Goal: Task Accomplishment & Management: Manage account settings

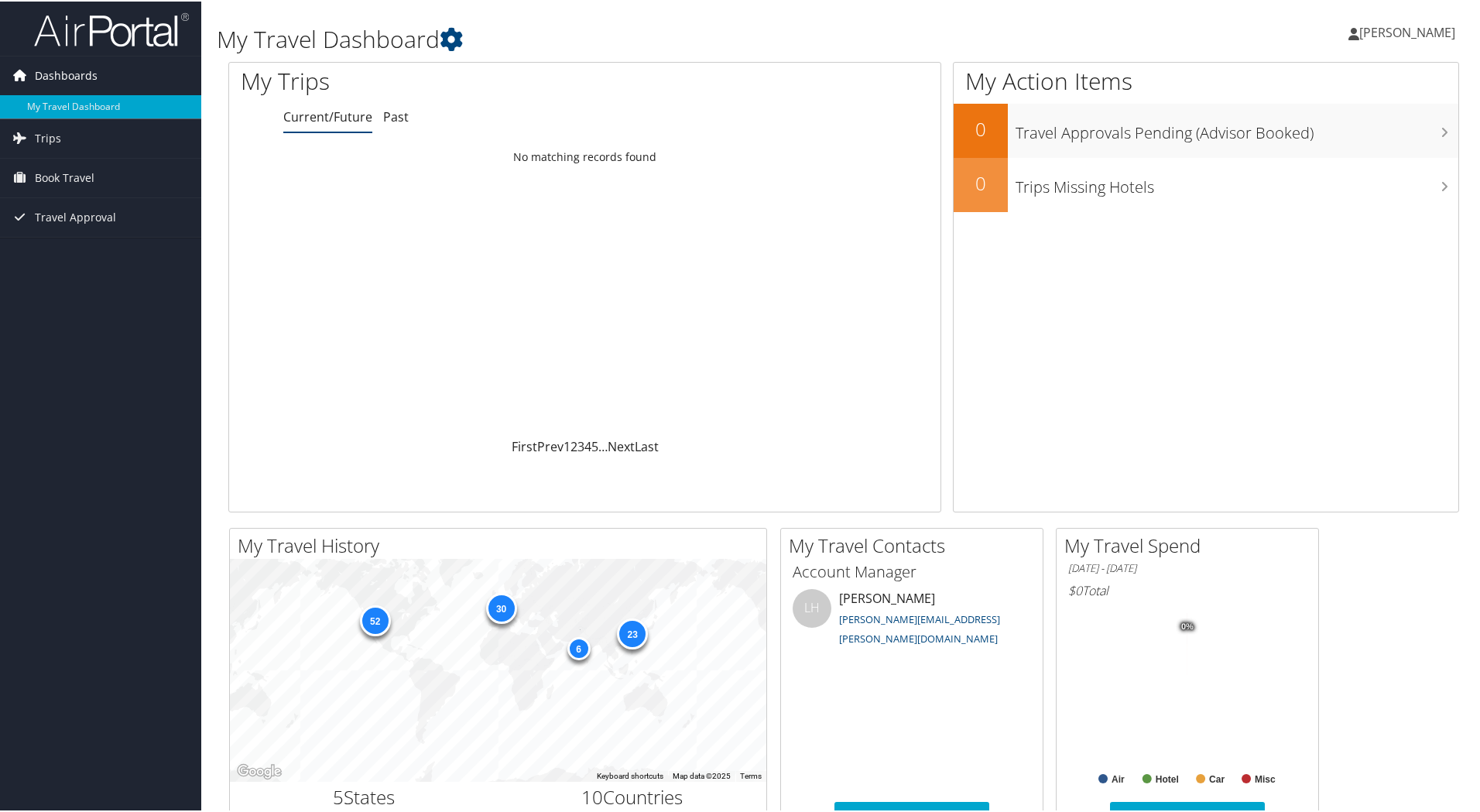
click at [69, 77] on span "Dashboards" at bounding box center [66, 74] width 63 height 38
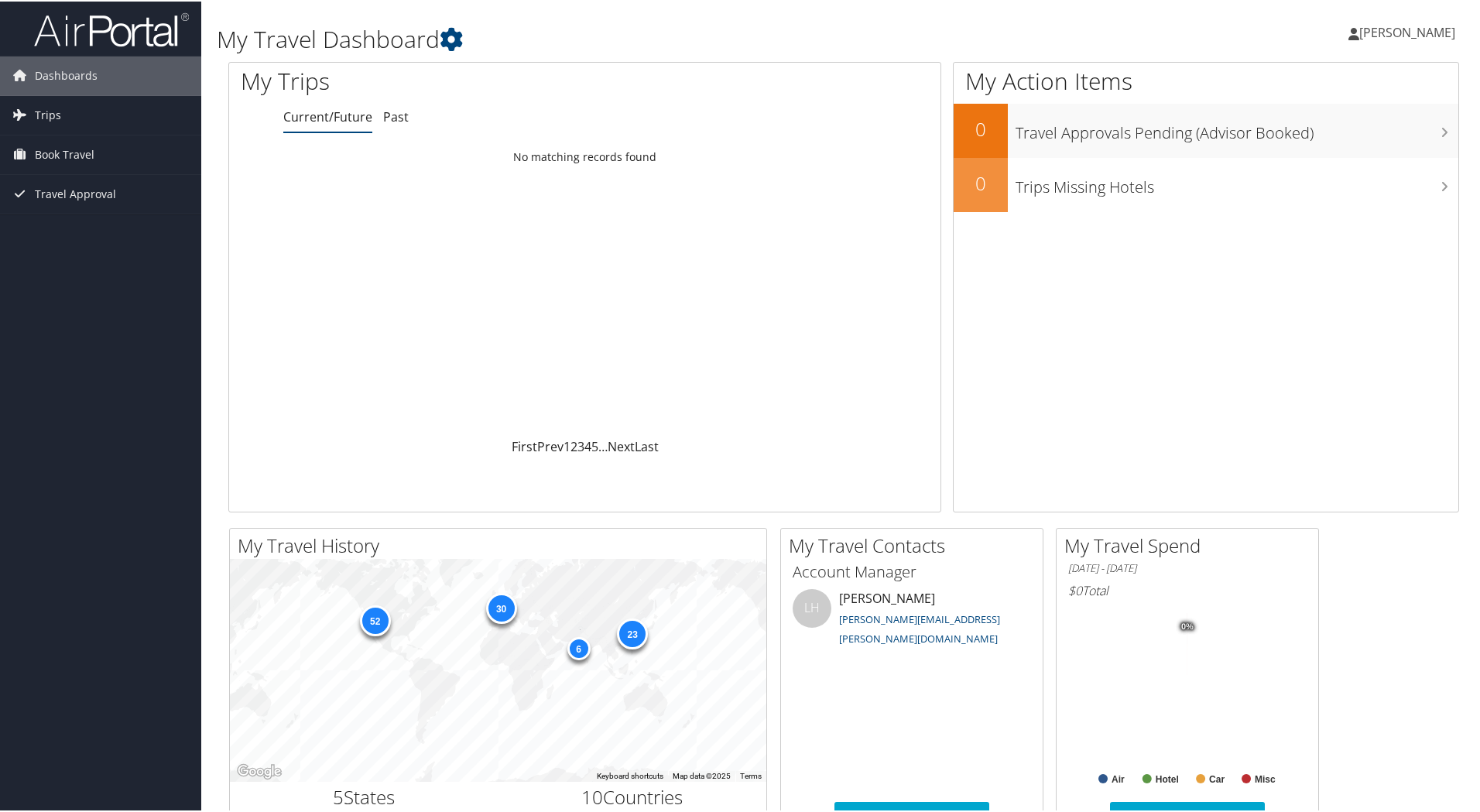
click at [1217, 32] on span "Jeffrey Burton" at bounding box center [1407, 31] width 96 height 17
click at [1217, 140] on link "View Travel Profile" at bounding box center [1366, 138] width 173 height 26
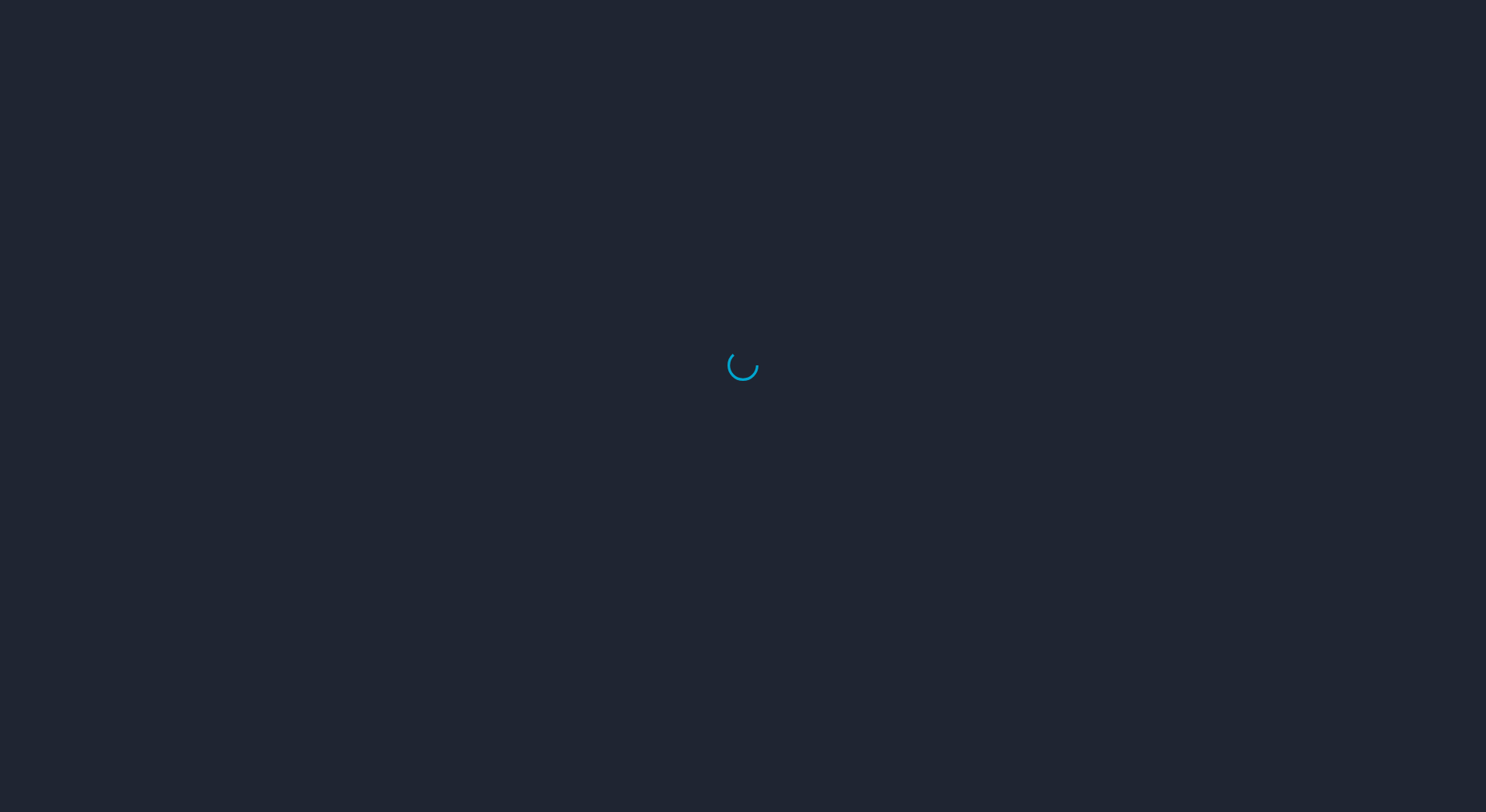
select select "US"
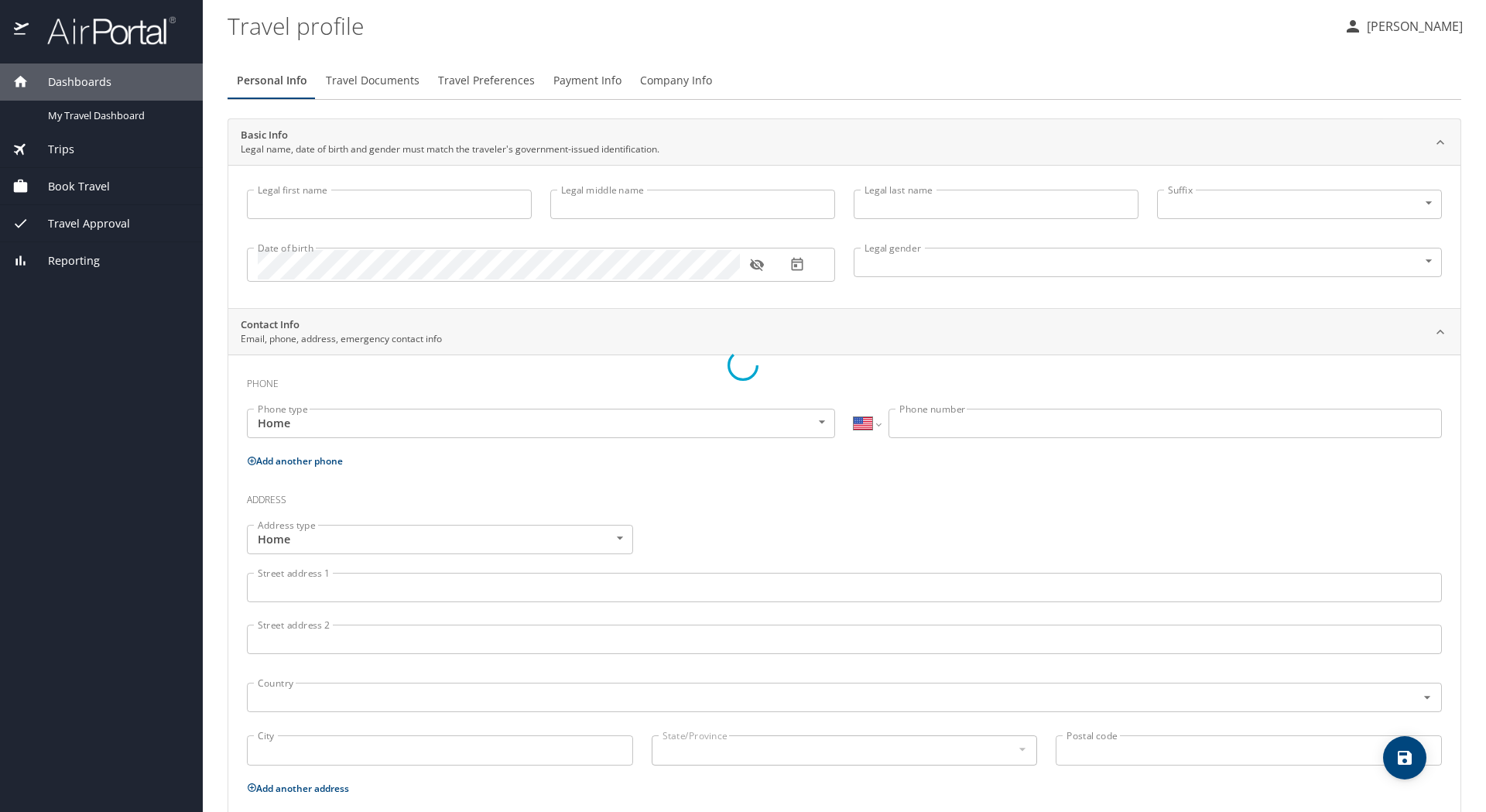
type input "[PERSON_NAME]"
type input "[DEMOGRAPHIC_DATA]"
type input "[PERSON_NAME]"
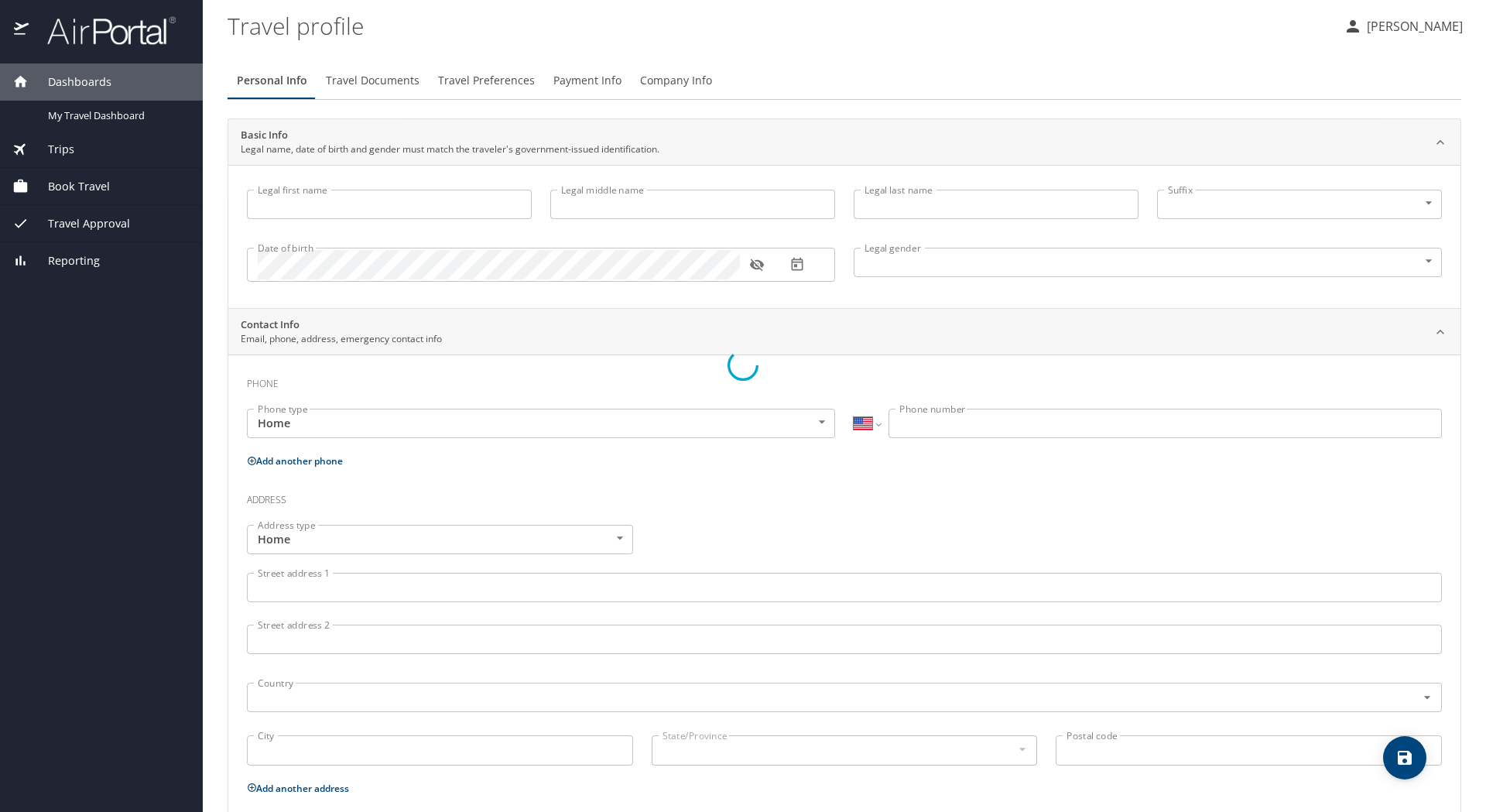
type input "[PERSON_NAME]"
type input "[PHONE_NUMBER]"
type input "[EMAIL_ADDRESS][DOMAIN_NAME]"
select select "US"
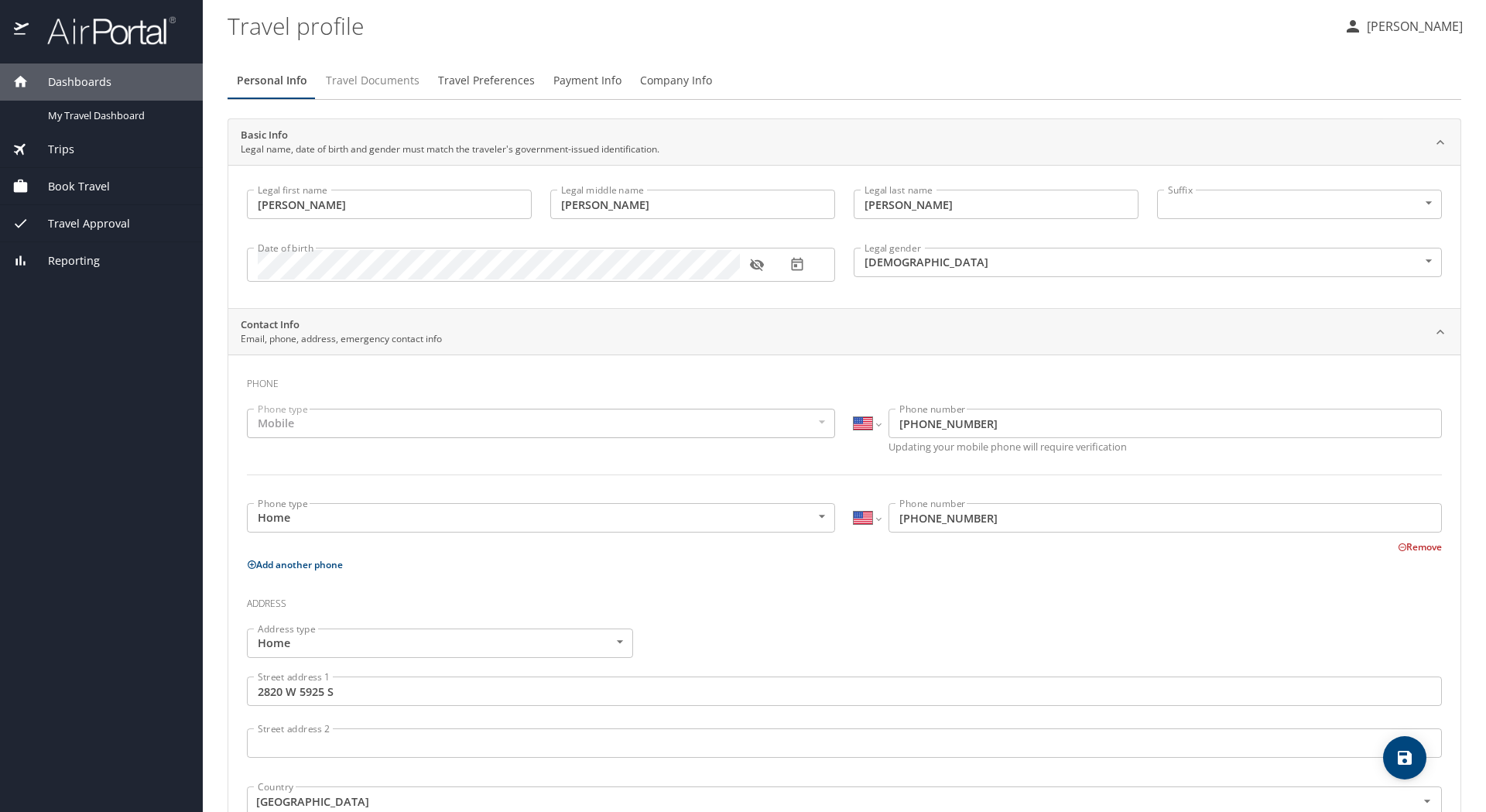
click at [389, 82] on span "Travel Documents" at bounding box center [373, 81] width 94 height 20
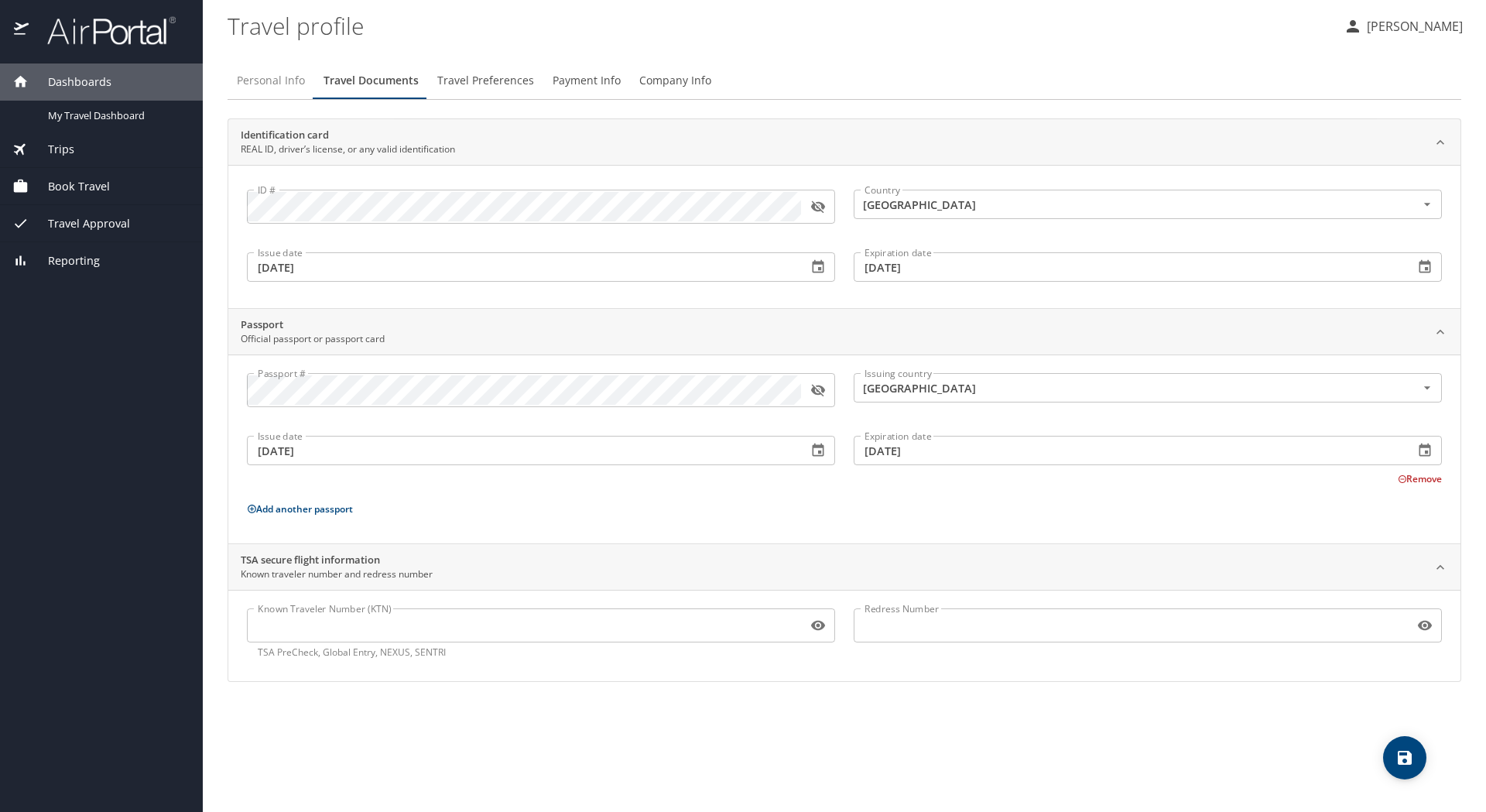
click at [254, 79] on span "Personal Info" at bounding box center [270, 81] width 69 height 20
select select "US"
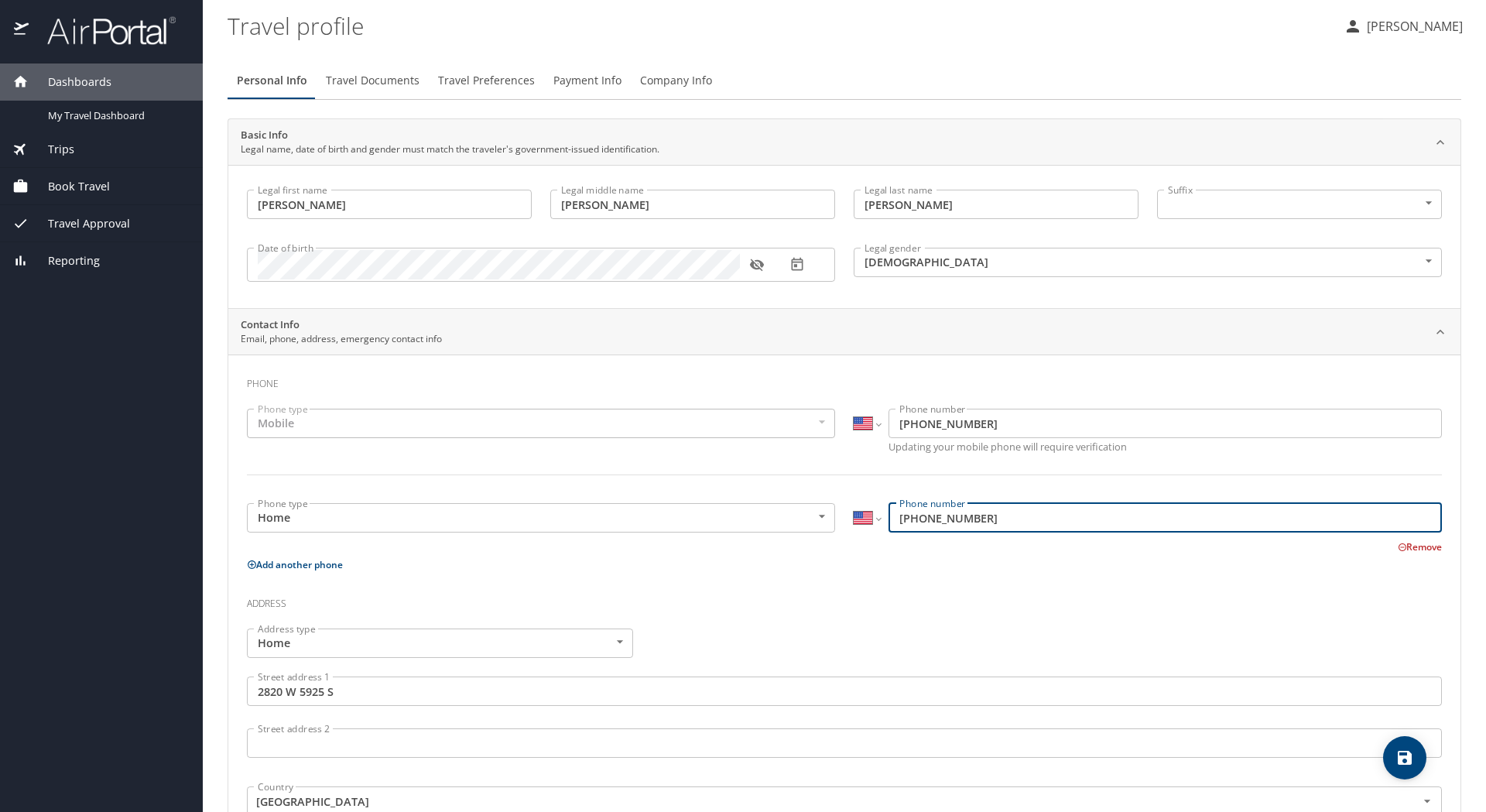
drag, startPoint x: 978, startPoint y: 518, endPoint x: 913, endPoint y: 524, distance: 65.3
click at [913, 524] on input "[PHONE_NUMBER]" at bounding box center [1164, 517] width 553 height 29
click at [1028, 526] on input "[PHONE_NUMBER]" at bounding box center [1164, 517] width 553 height 29
drag, startPoint x: 919, startPoint y: 517, endPoint x: 1065, endPoint y: 523, distance: 146.1
click at [1065, 523] on input "[PHONE_NUMBER]" at bounding box center [1164, 517] width 553 height 29
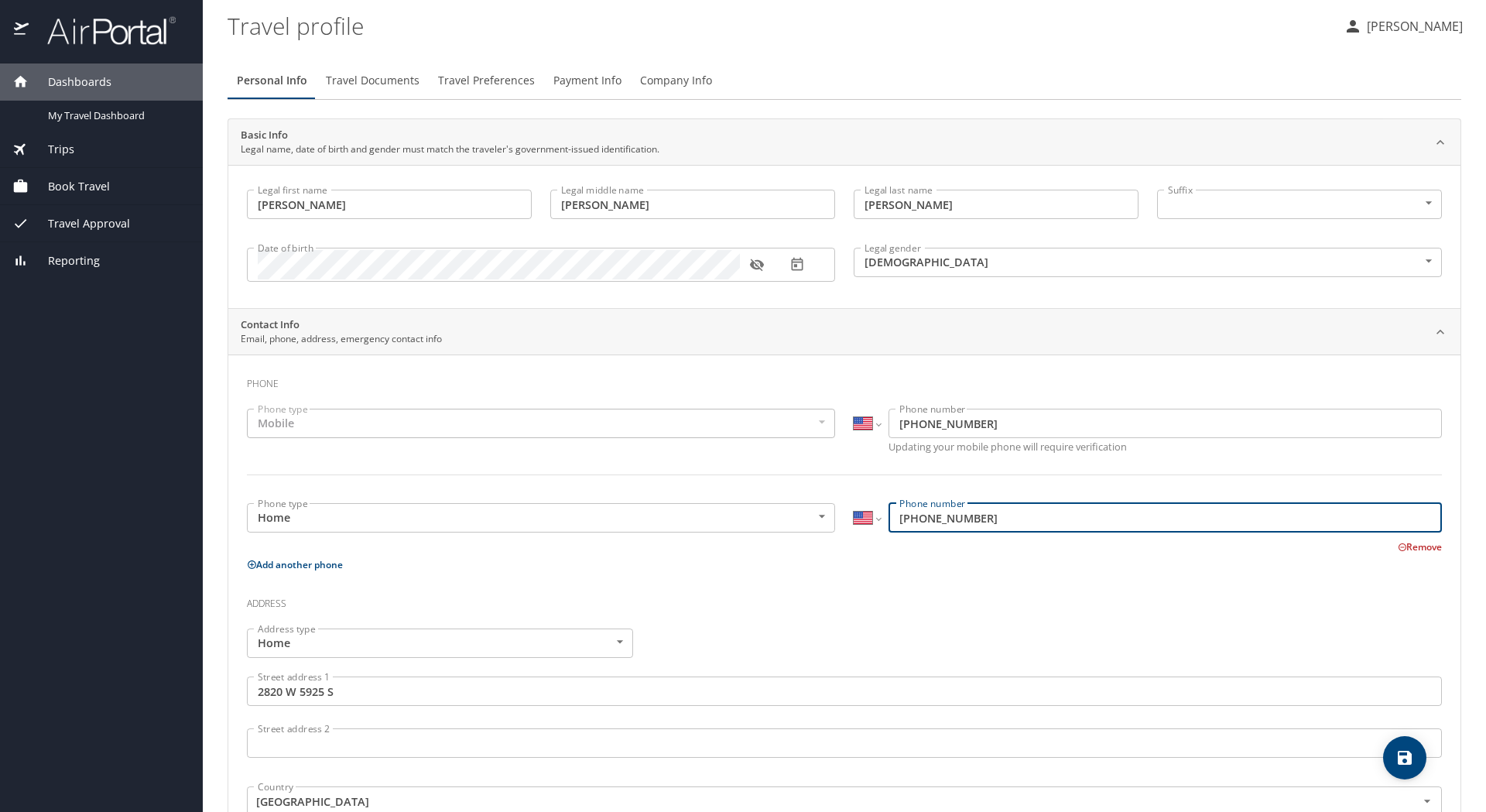
click at [1208, 529] on input "[PHONE_NUMBER]" at bounding box center [1164, 517] width 553 height 29
click at [1062, 522] on input "[PHONE_NUMBER]" at bounding box center [1164, 517] width 553 height 29
type input "[PHONE_NUMBER]"
click at [1033, 520] on input "[PHONE_NUMBER]" at bounding box center [1164, 517] width 553 height 29
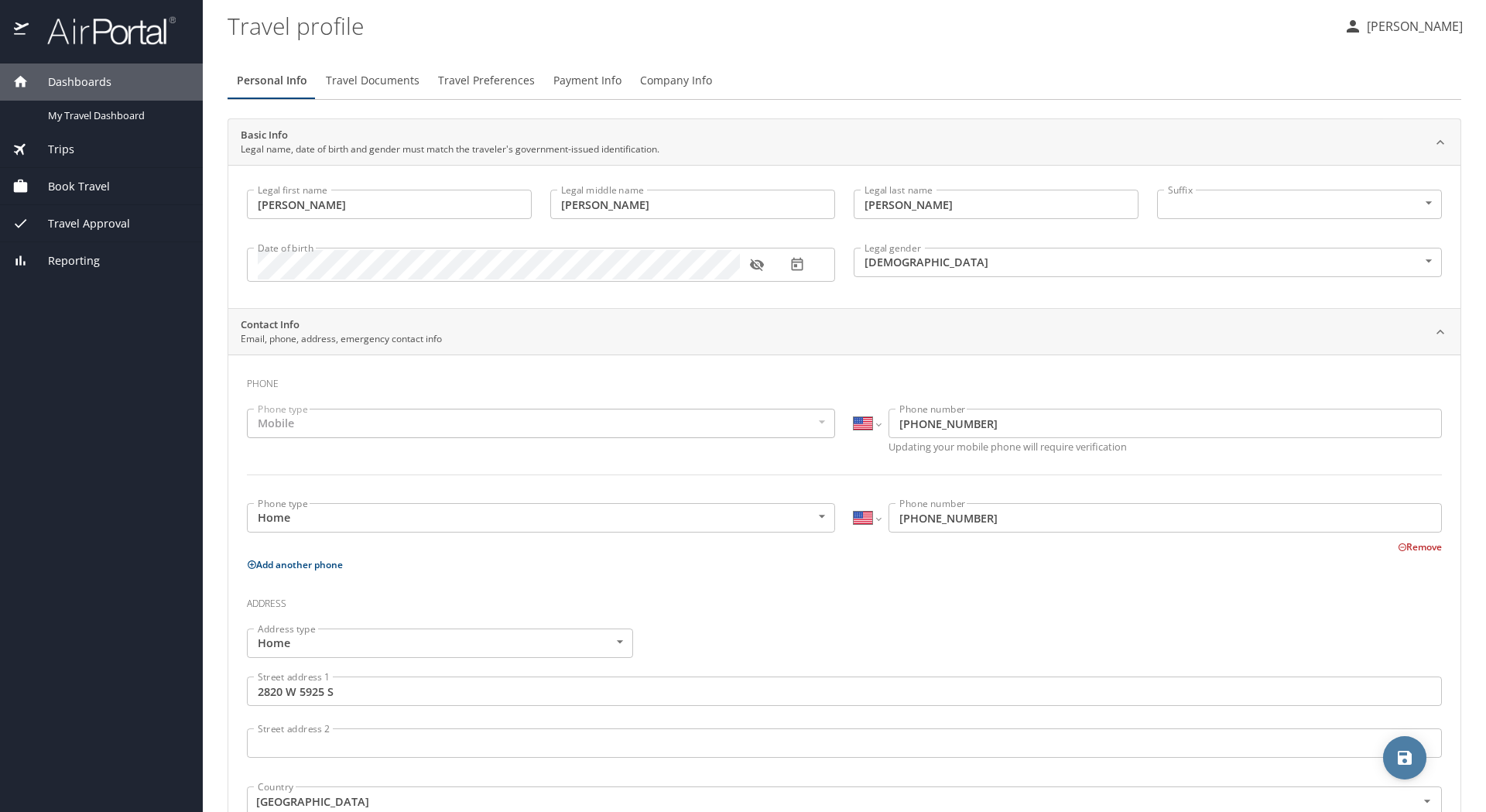
click at [1409, 755] on icon "save" at bounding box center [1404, 758] width 14 height 14
select select "US"
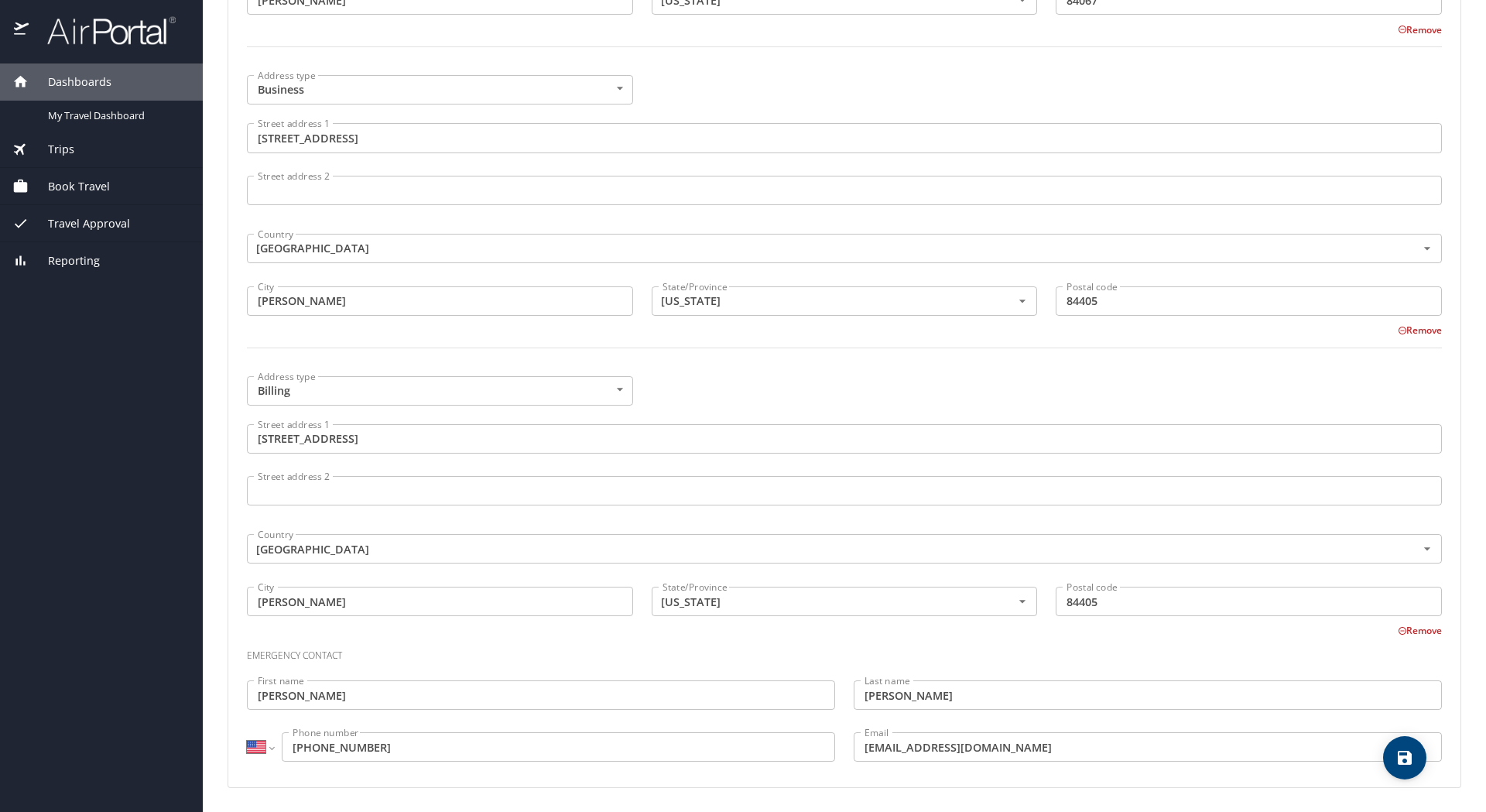
scroll to position [854, 0]
click at [1405, 762] on icon "save" at bounding box center [1404, 758] width 19 height 19
select select "US"
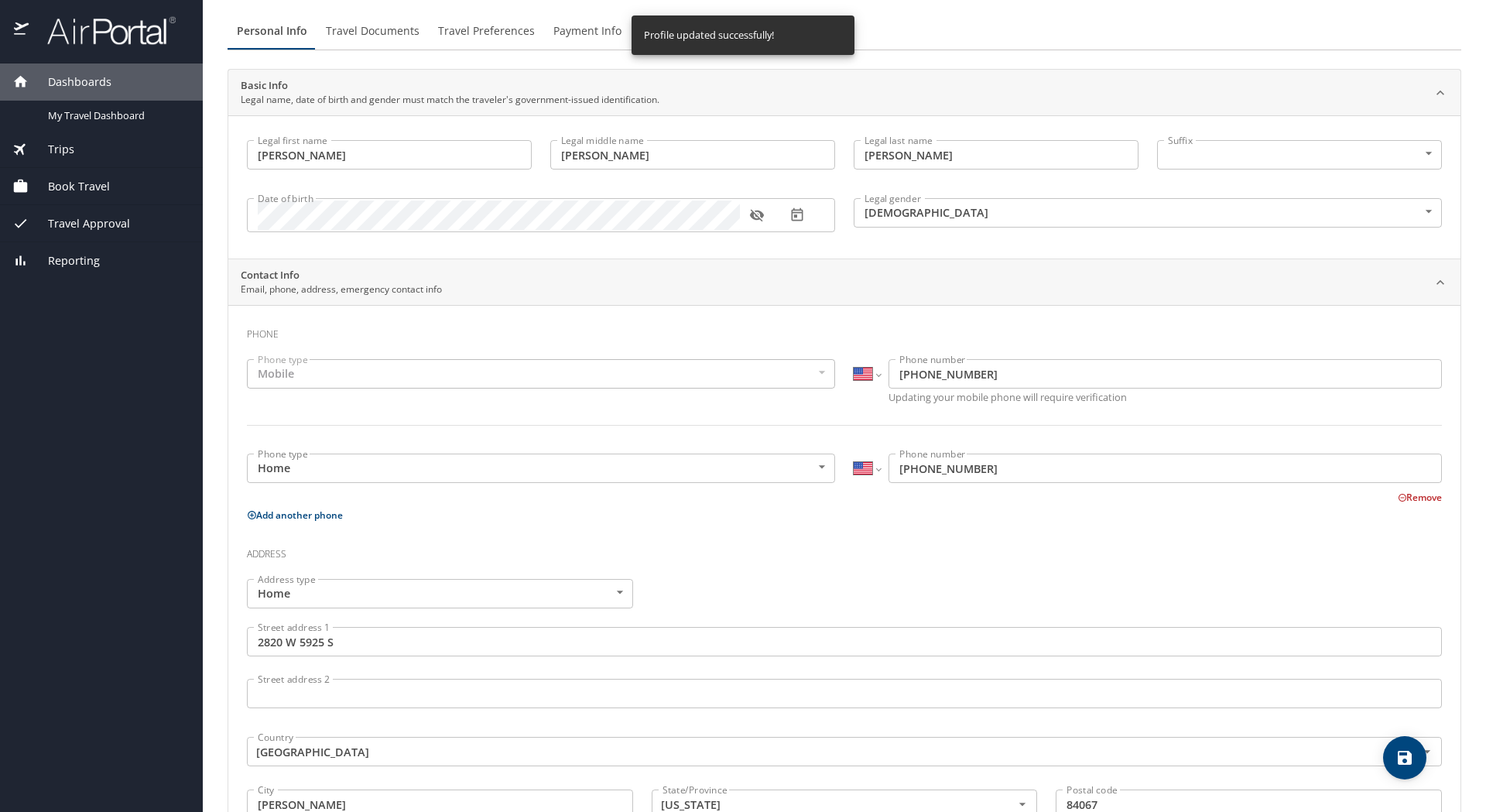
scroll to position [0, 0]
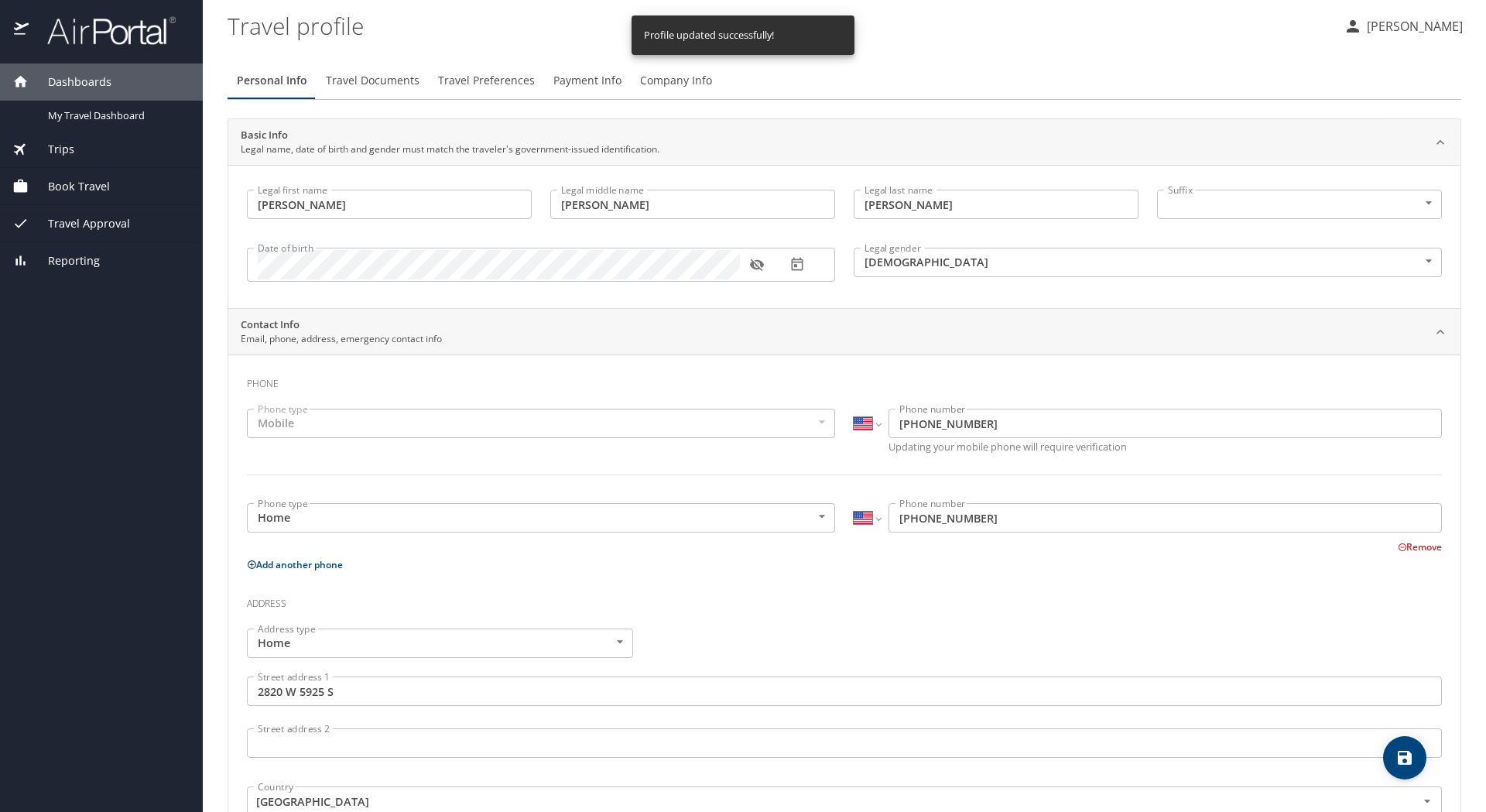
click at [479, 82] on span "Travel Preferences" at bounding box center [486, 81] width 97 height 20
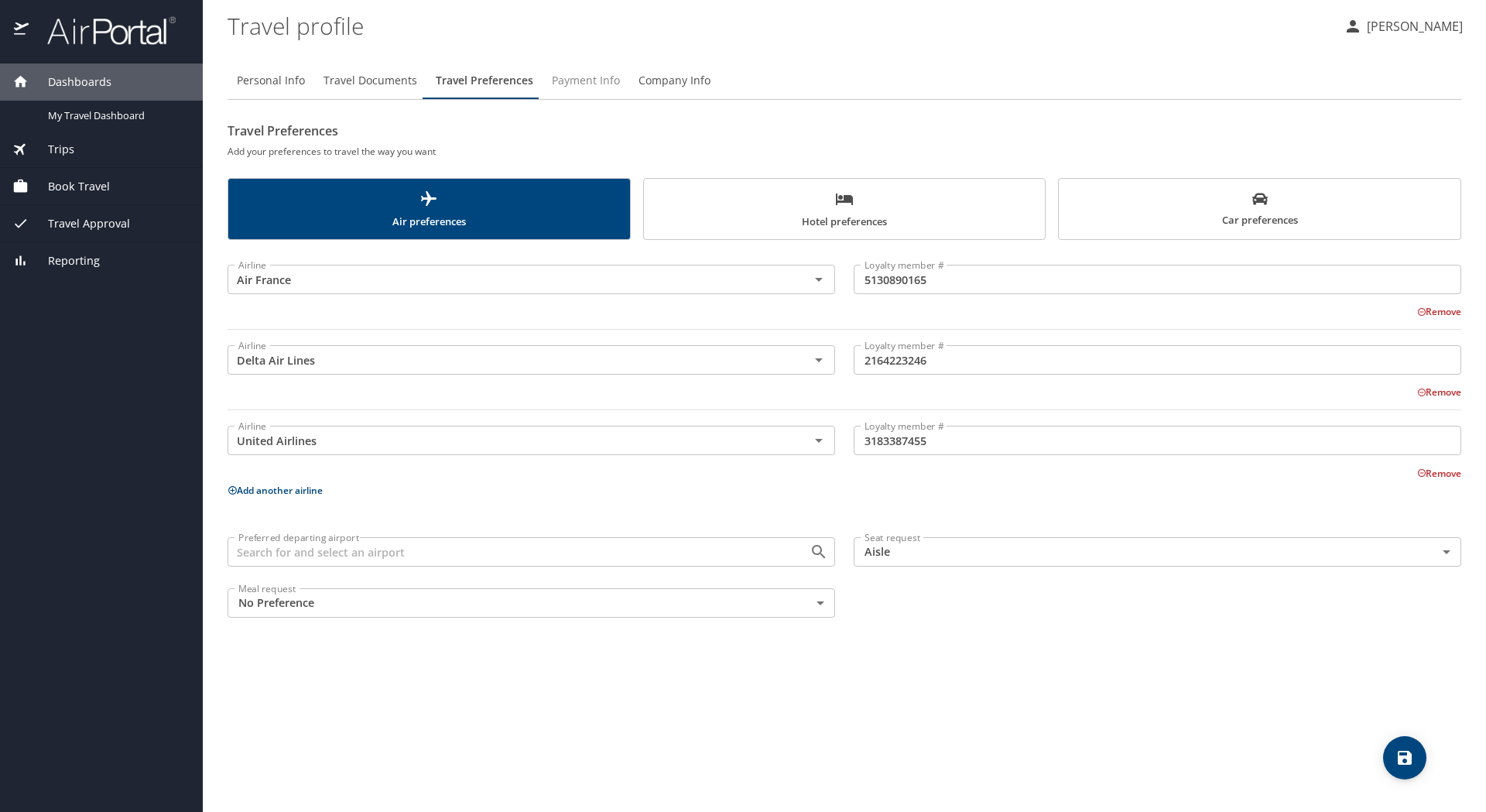
click at [583, 82] on span "Payment Info" at bounding box center [586, 81] width 69 height 20
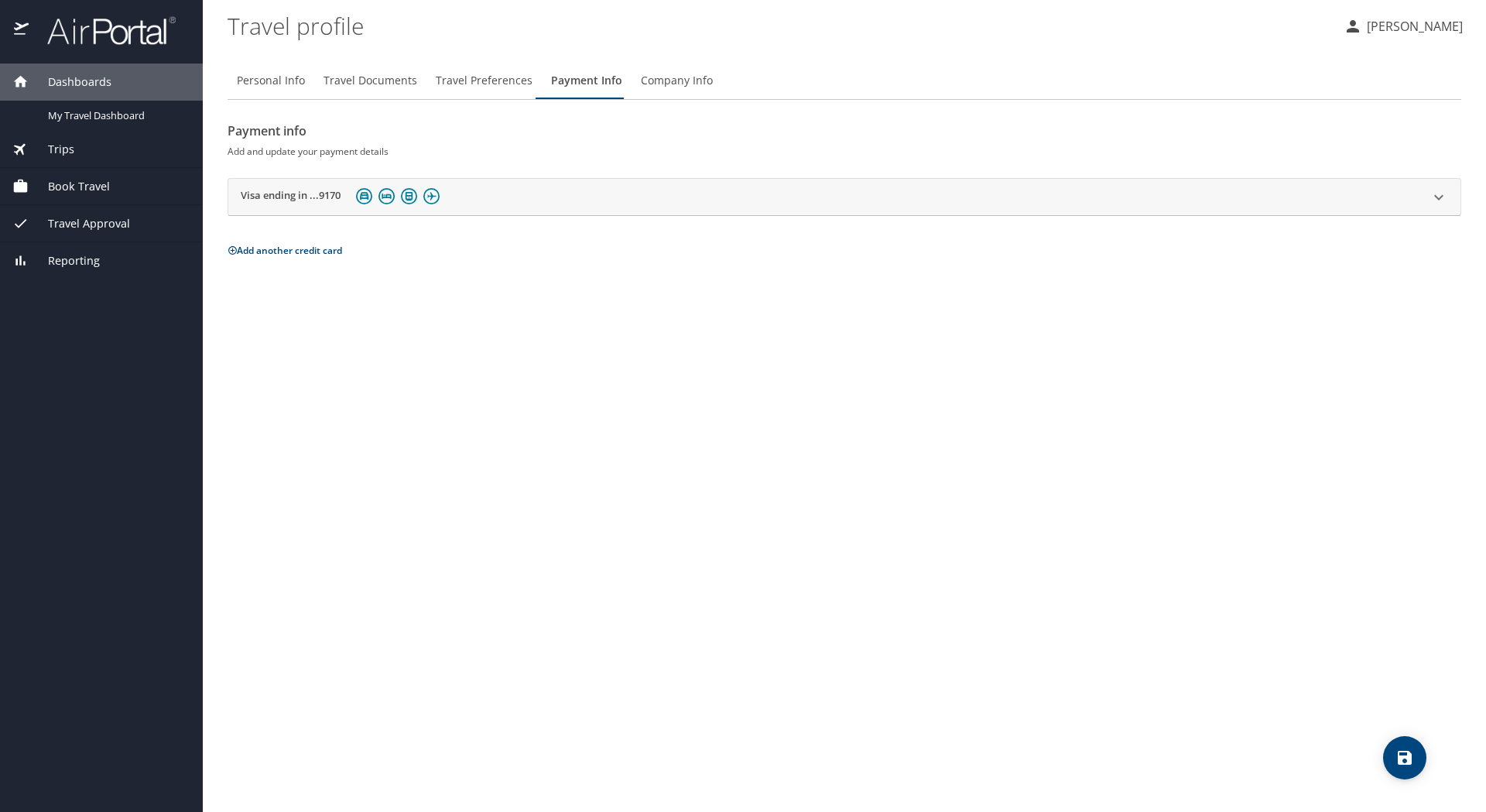
click at [261, 195] on h2 "Visa ending in ...9170" at bounding box center [290, 197] width 100 height 19
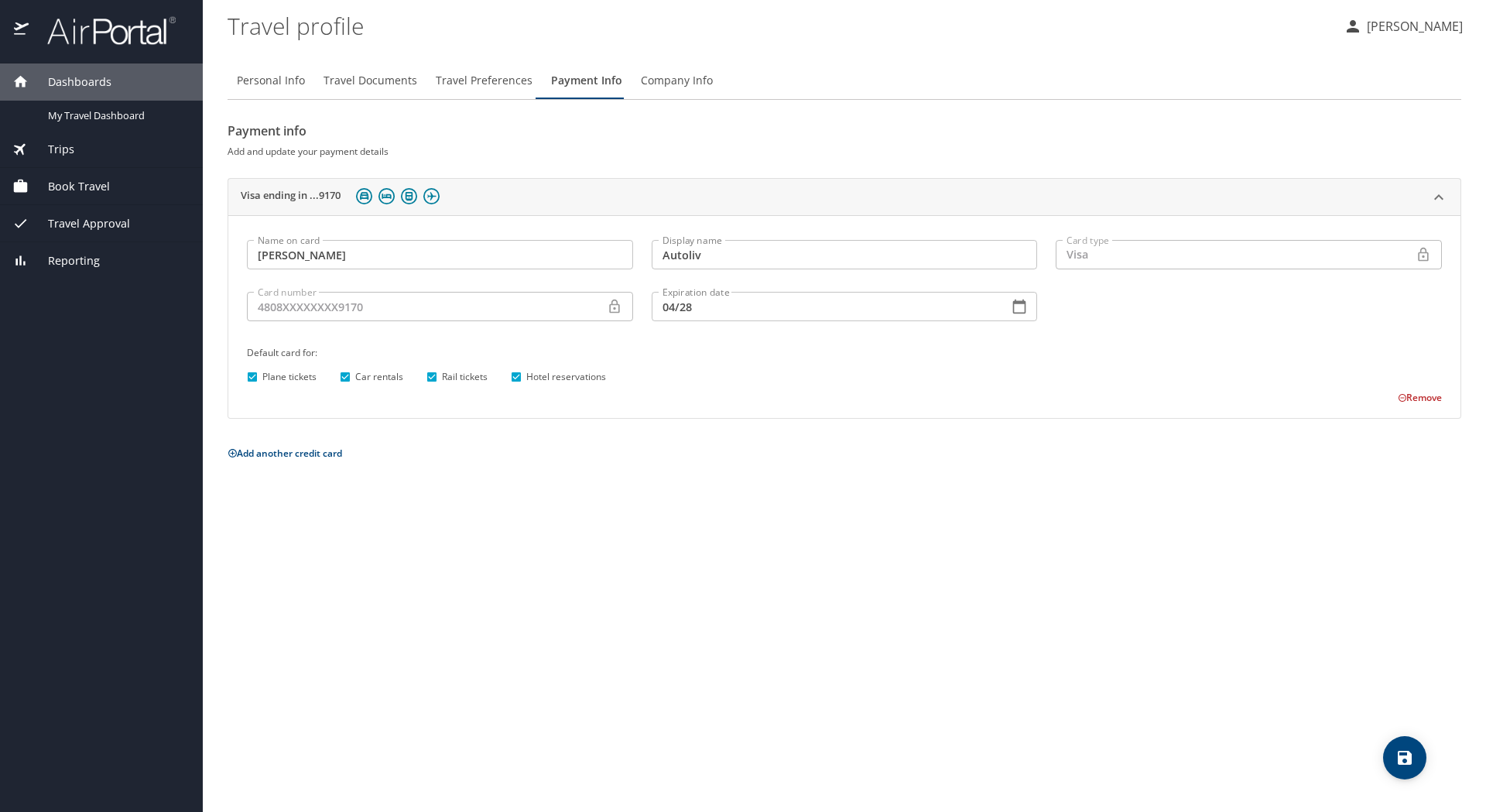
click at [689, 81] on span "Company Info" at bounding box center [676, 81] width 72 height 20
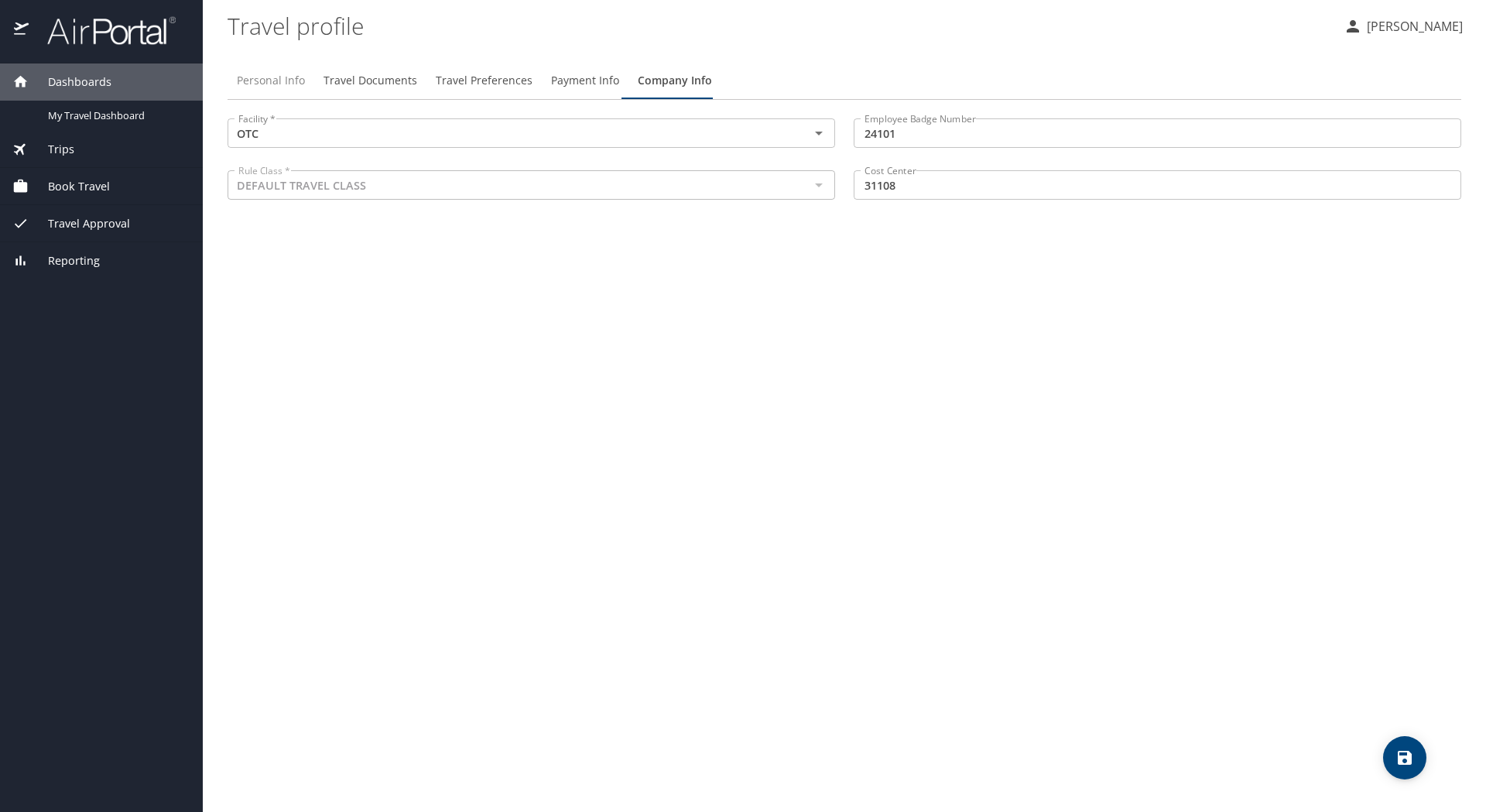
click at [265, 77] on span "Personal Info" at bounding box center [270, 81] width 69 height 20
select select "US"
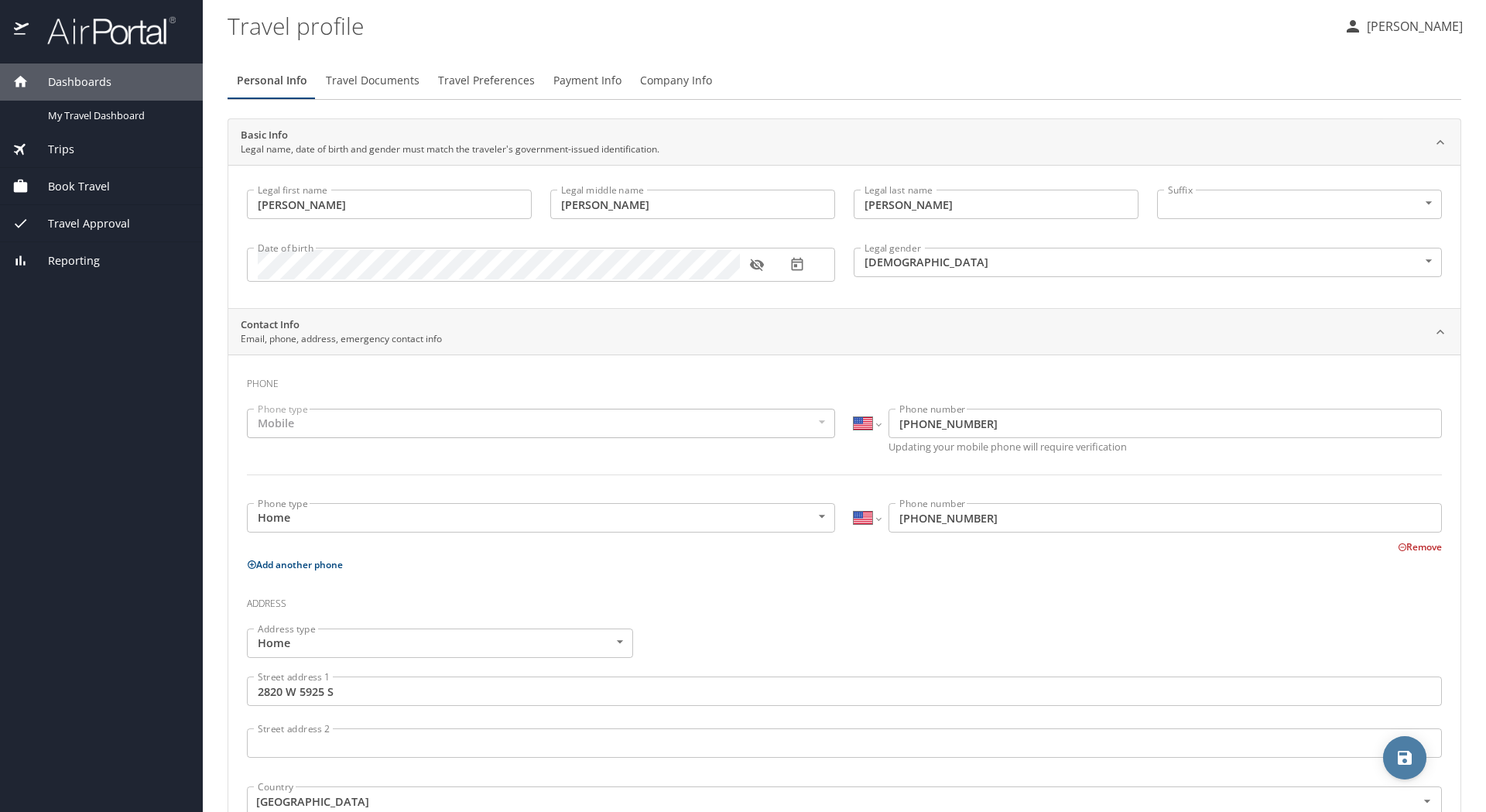
click at [1402, 753] on icon "save" at bounding box center [1404, 758] width 19 height 19
select select "US"
